Goal: Check status: Check status

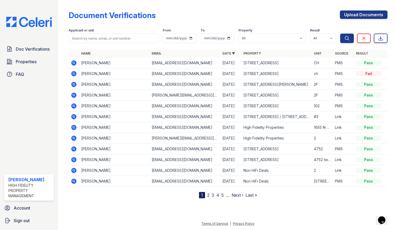
click at [75, 74] on icon at bounding box center [73, 73] width 5 height 5
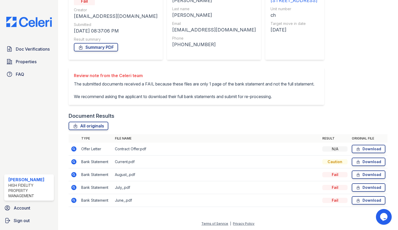
scroll to position [75, 0]
click at [72, 151] on icon at bounding box center [73, 149] width 5 height 5
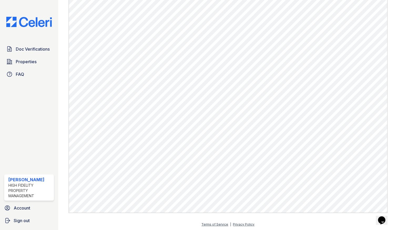
scroll to position [196, 0]
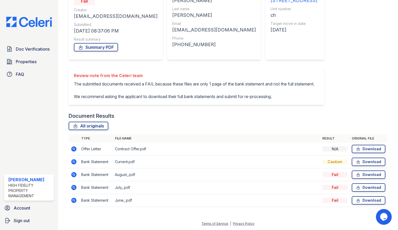
scroll to position [75, 0]
click at [72, 161] on icon at bounding box center [74, 162] width 6 height 6
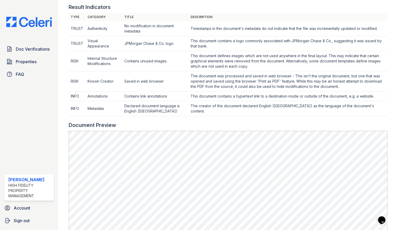
scroll to position [172, 0]
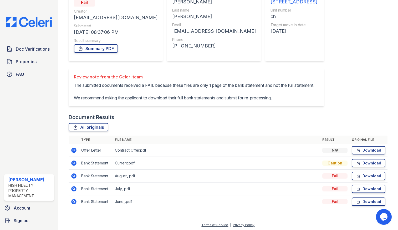
scroll to position [75, 0]
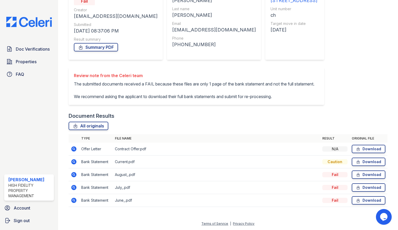
click at [75, 185] on icon at bounding box center [73, 187] width 5 height 5
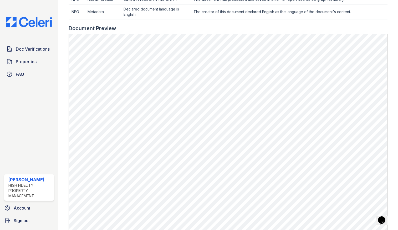
scroll to position [205, 0]
